Goal: Transaction & Acquisition: Purchase product/service

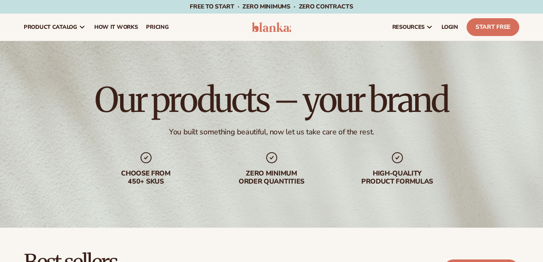
scroll to position [285, 0]
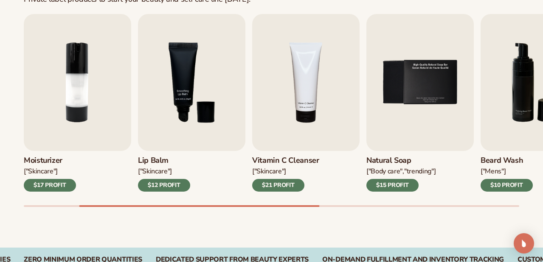
click at [284, 183] on div "$21 PROFIT" at bounding box center [278, 185] width 52 height 13
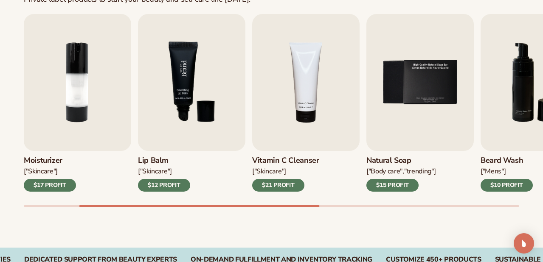
click at [217, 118] on img "3 / 9" at bounding box center [191, 82] width 107 height 137
click at [166, 189] on div "$12 PROFIT" at bounding box center [164, 185] width 52 height 13
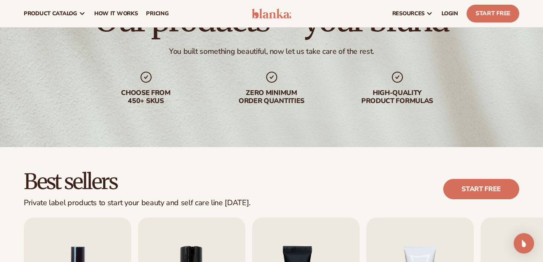
scroll to position [81, 0]
click at [486, 194] on link "Start free" at bounding box center [481, 189] width 76 height 20
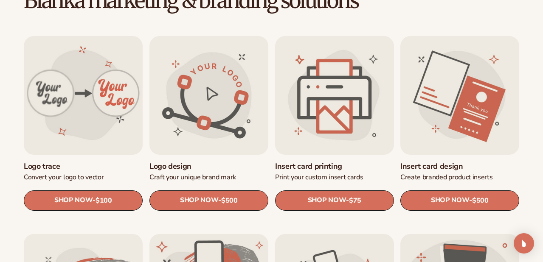
scroll to position [258, 0]
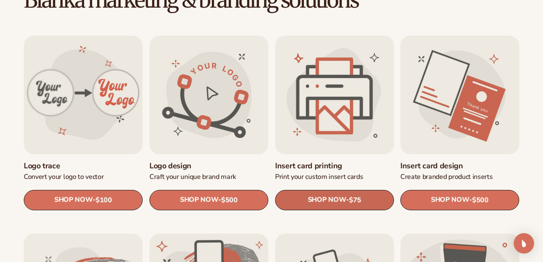
click at [337, 201] on span "SHOP NOW" at bounding box center [326, 200] width 38 height 8
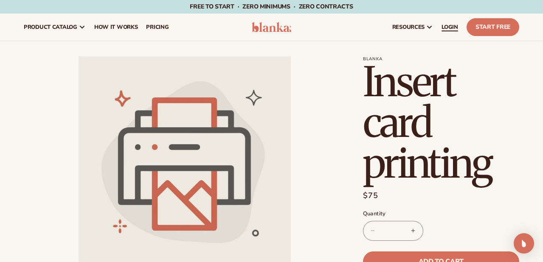
click at [449, 31] on link "LOGIN" at bounding box center [449, 27] width 25 height 27
